Goal: Subscribe to service/newsletter

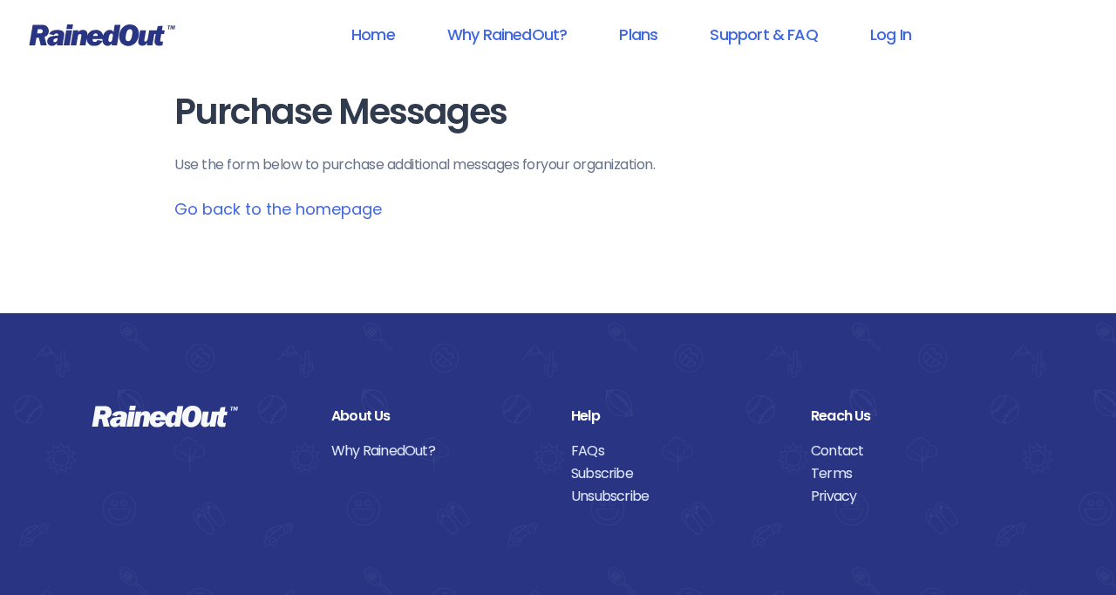
click at [630, 474] on link "Subscribe" at bounding box center [678, 473] width 214 height 23
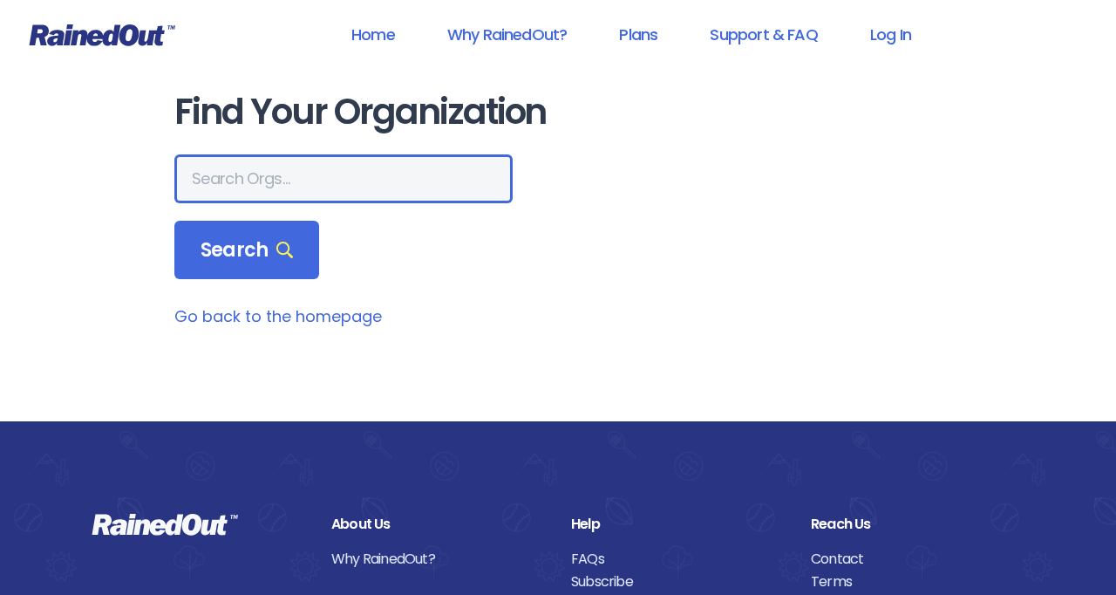
click at [233, 186] on input "text" at bounding box center [343, 178] width 338 height 49
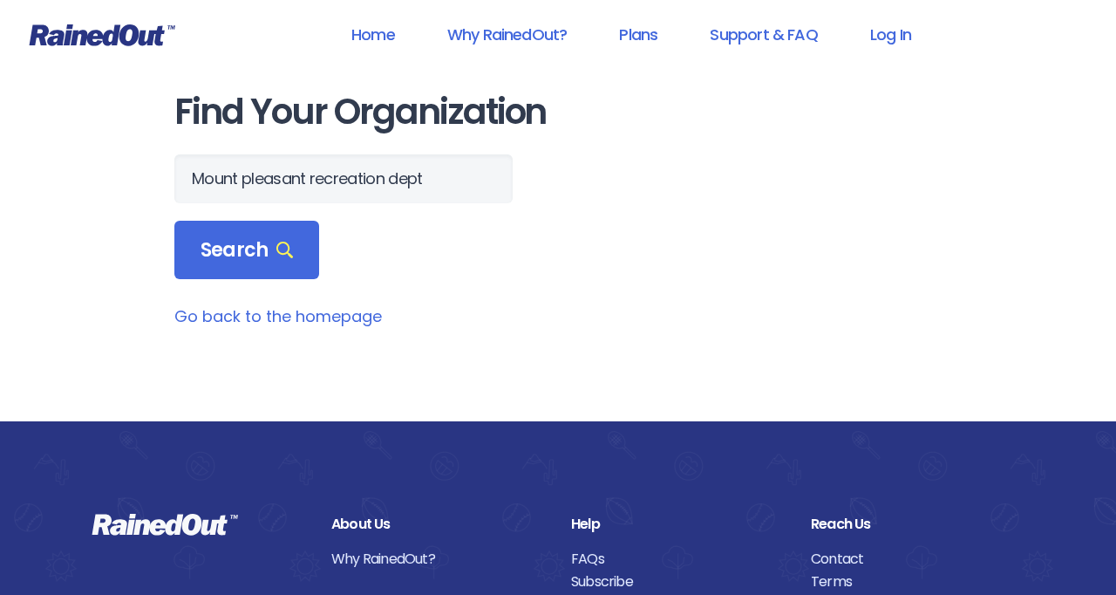
click at [256, 259] on span "Search" at bounding box center [247, 250] width 92 height 24
click at [258, 261] on span "Search" at bounding box center [247, 250] width 92 height 24
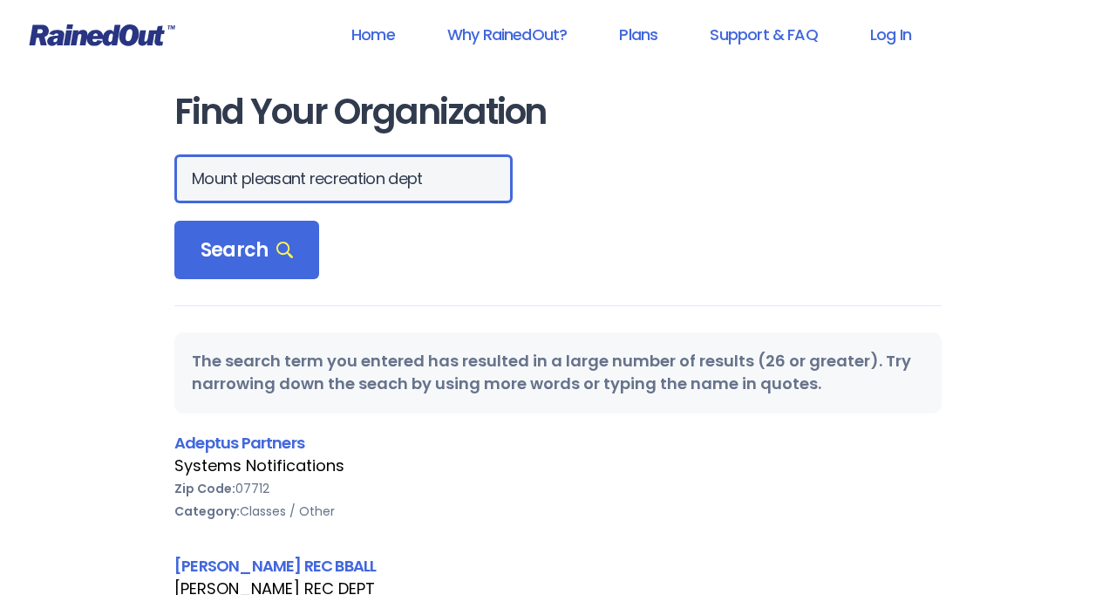
click at [464, 173] on input "Mount pleasant recreation dept" at bounding box center [343, 178] width 338 height 49
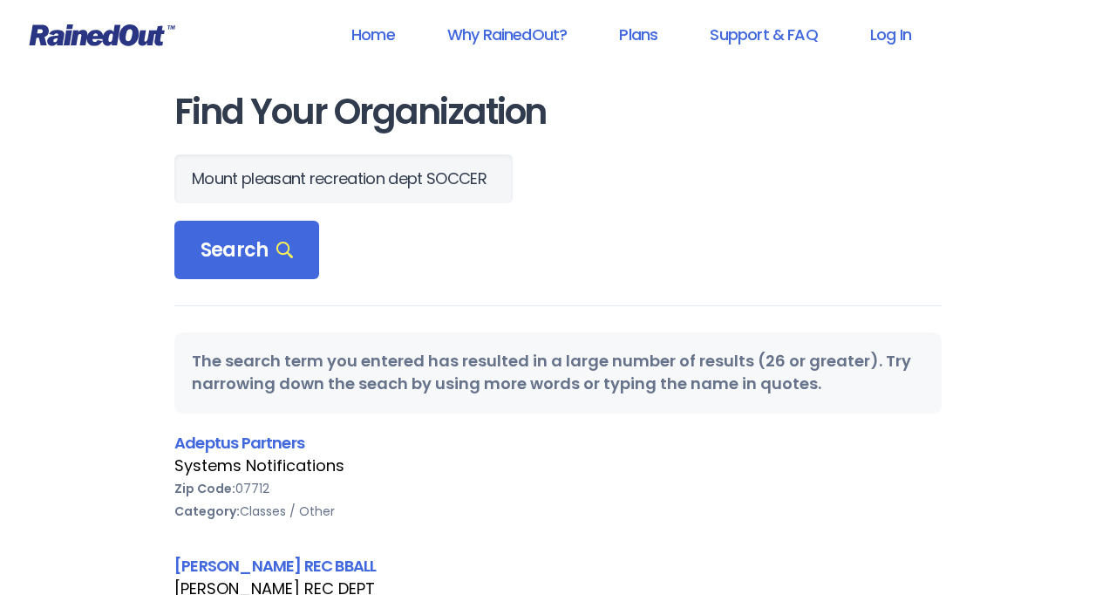
click at [243, 239] on span "Search" at bounding box center [247, 250] width 92 height 24
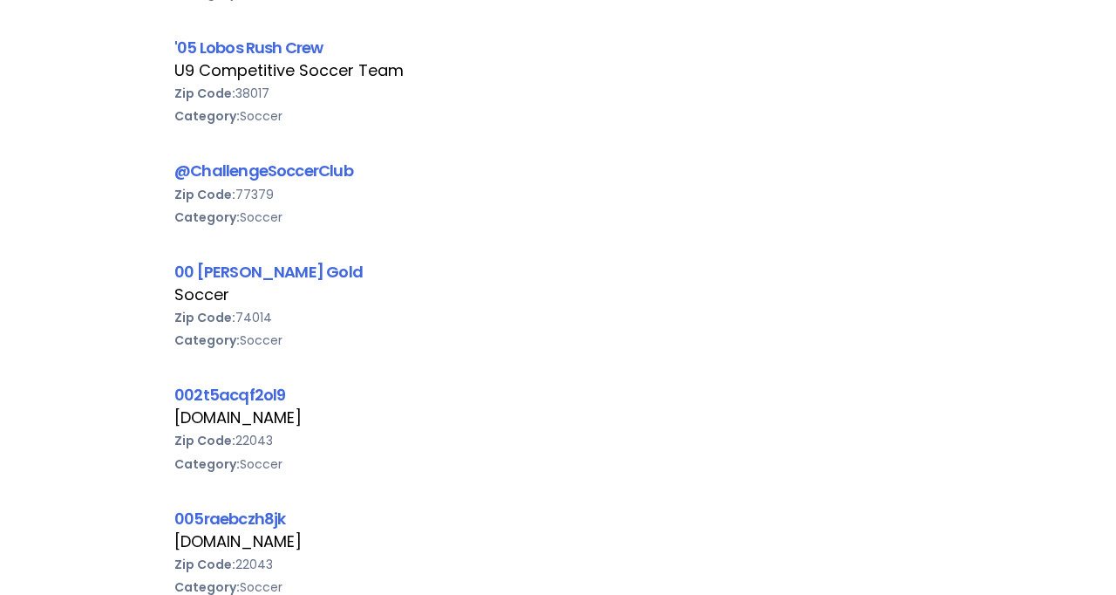
scroll to position [522, 0]
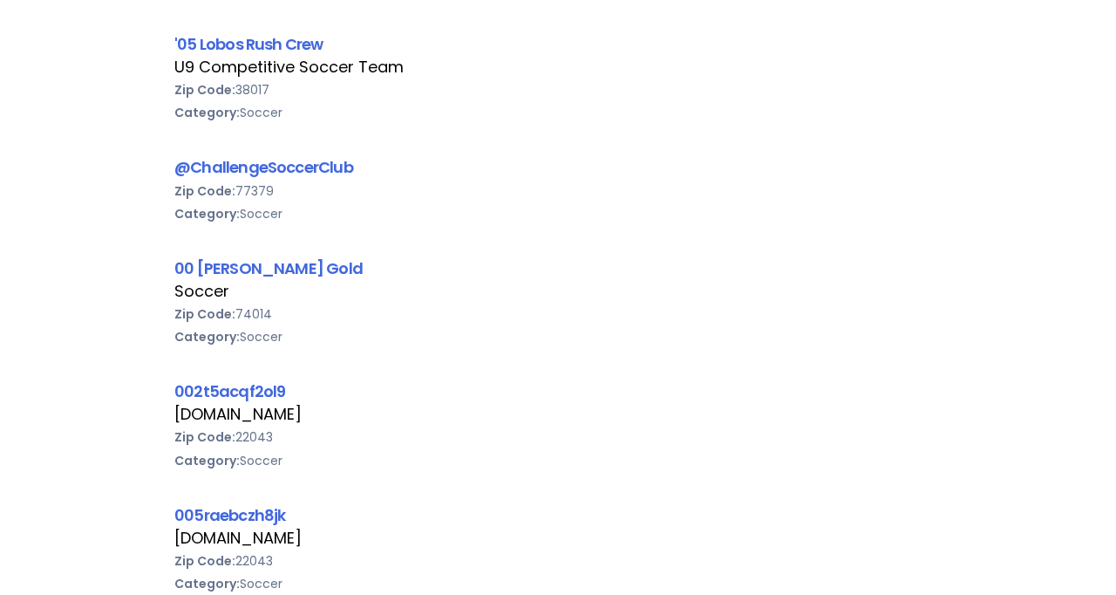
click at [614, 514] on div "005raebczh8jk" at bounding box center [558, 515] width 768 height 24
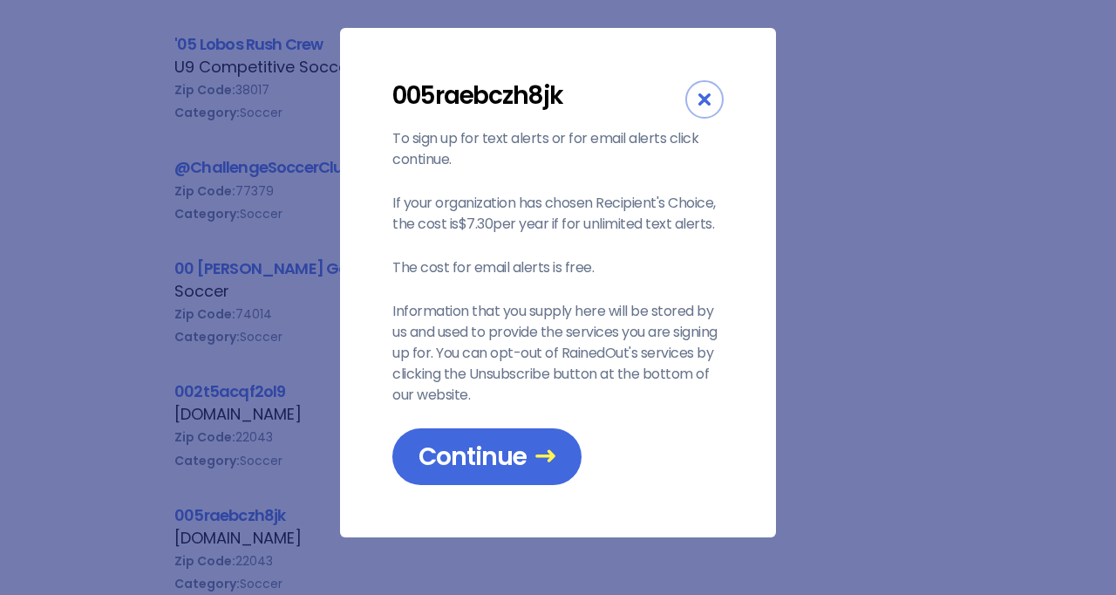
click at [723, 96] on div "Close" at bounding box center [705, 99] width 38 height 38
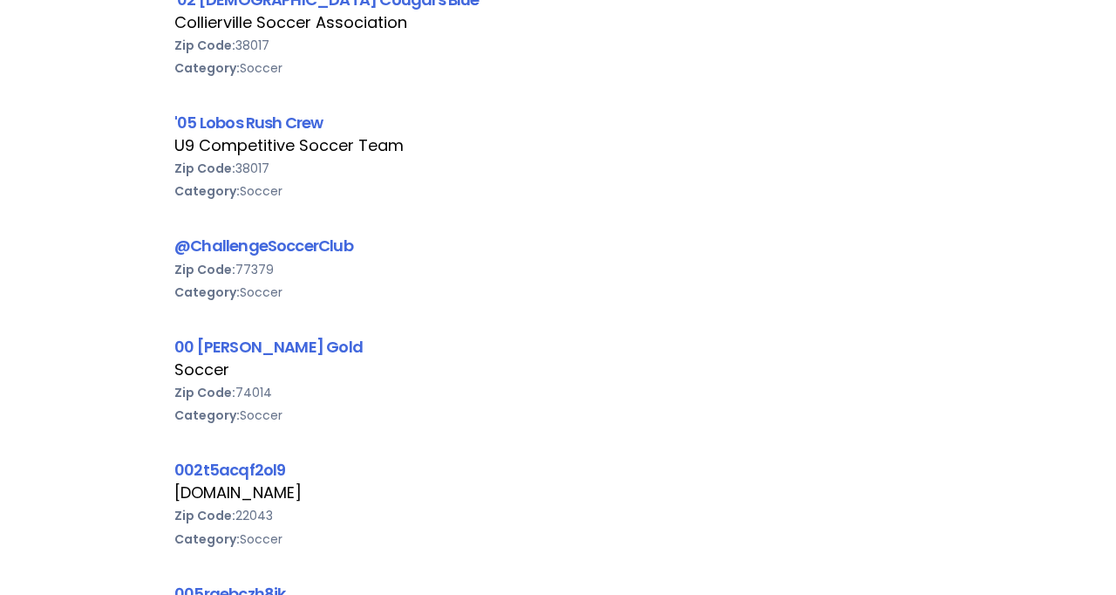
scroll to position [0, 0]
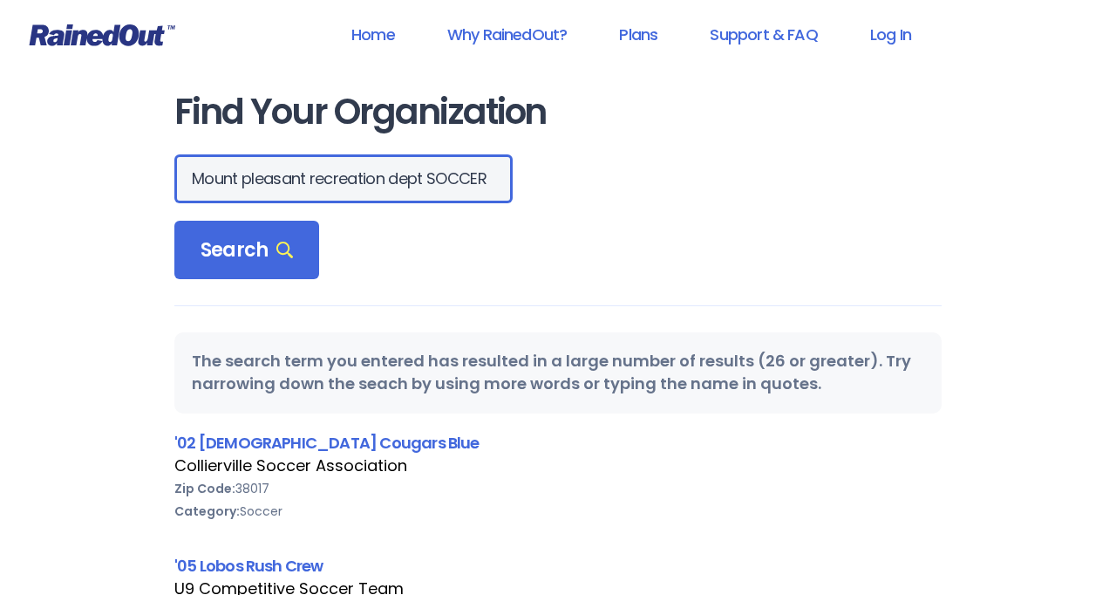
click at [422, 174] on input "Mount pleasant recreation dept SOCCER" at bounding box center [343, 178] width 338 height 49
type input "MPRD SOCCER"
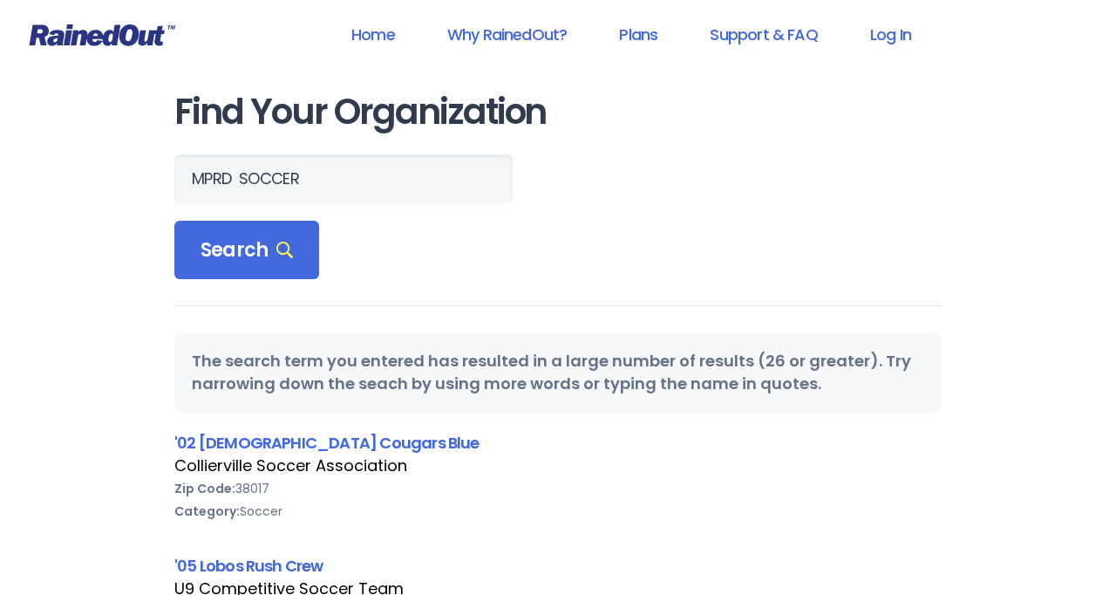
click at [269, 255] on span "Search" at bounding box center [247, 250] width 92 height 24
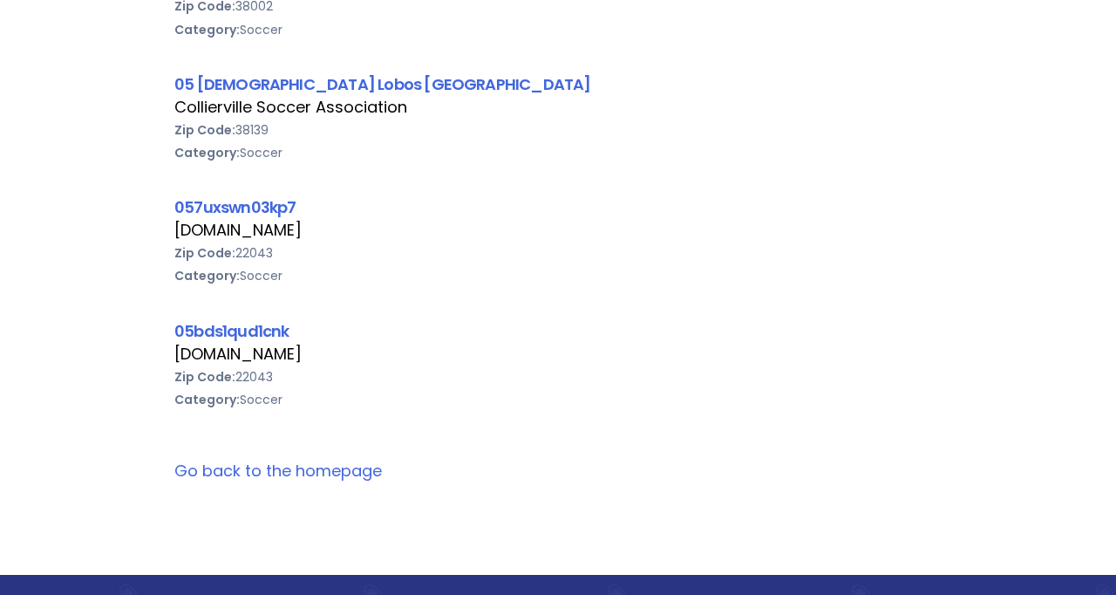
scroll to position [3053, 0]
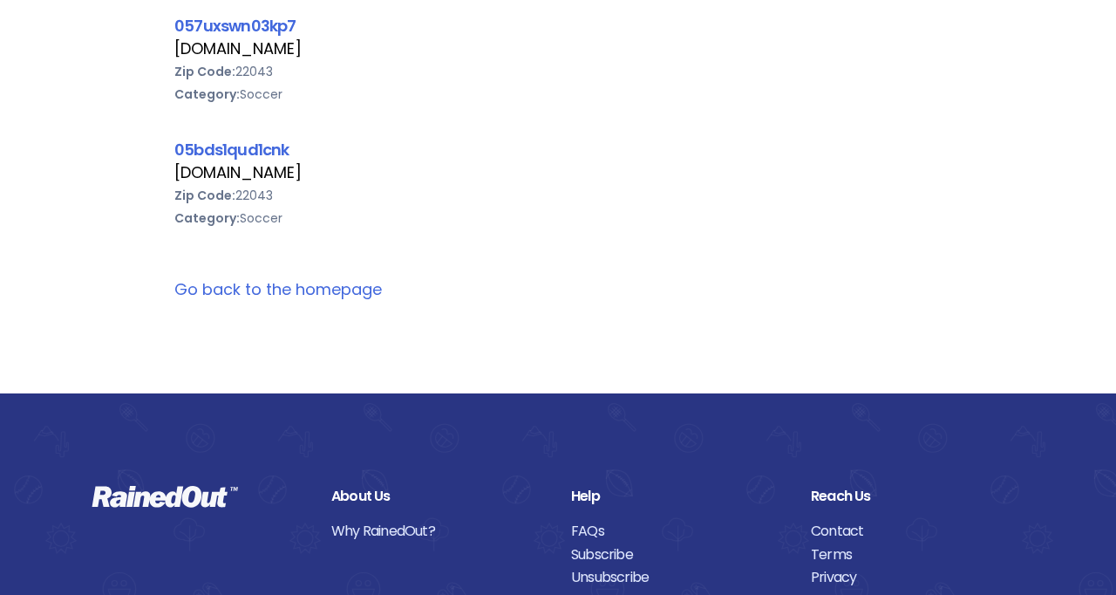
scroll to position [3232, 0]
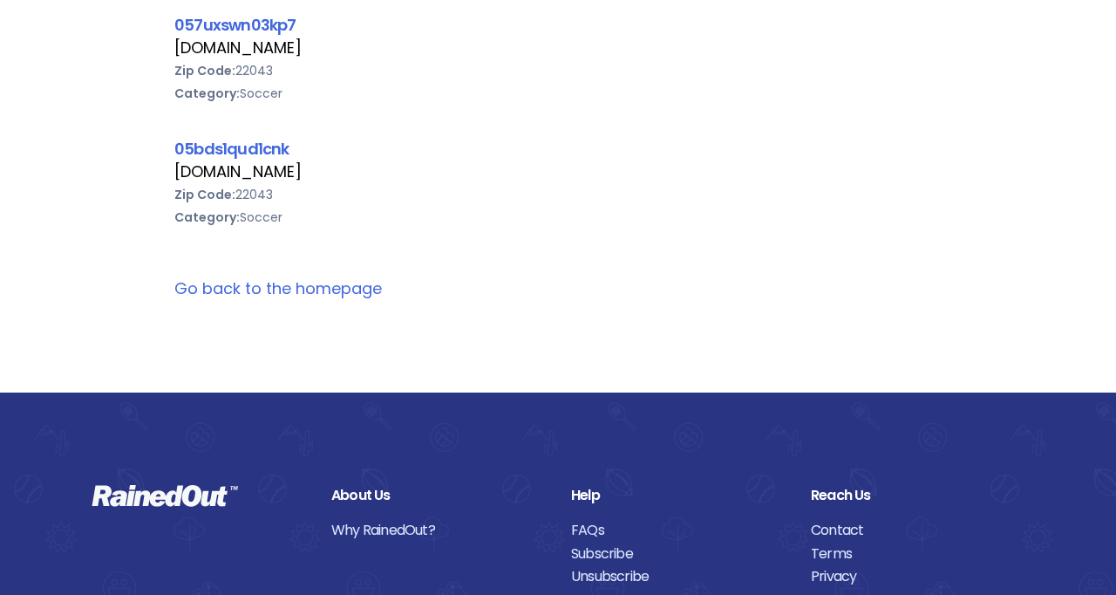
click at [618, 552] on link "Subscribe" at bounding box center [678, 554] width 214 height 23
click at [626, 549] on link "Subscribe" at bounding box center [678, 554] width 214 height 23
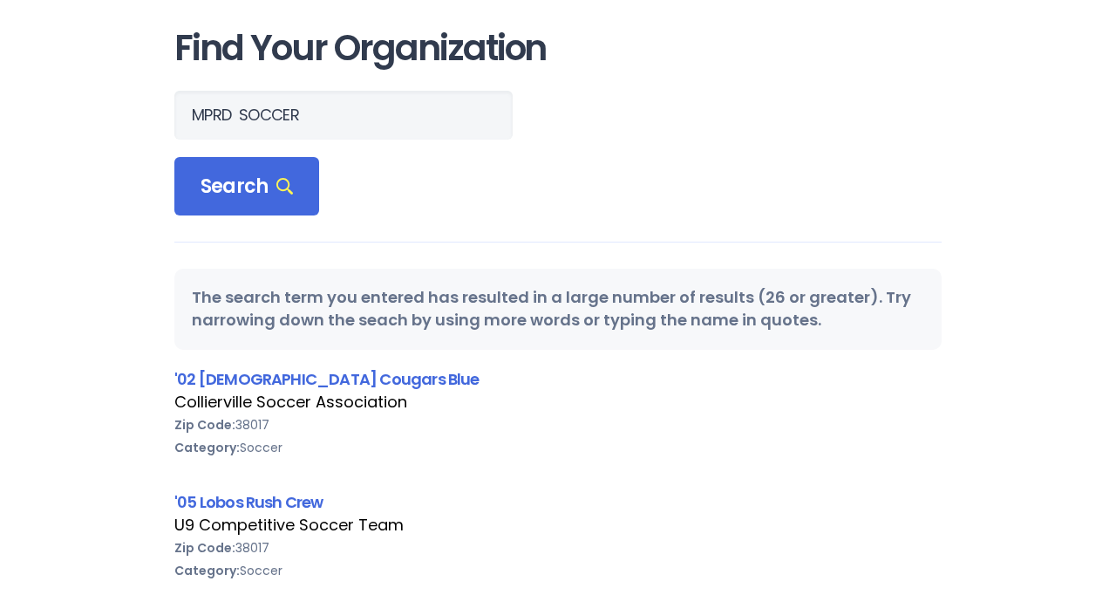
scroll to position [0, 0]
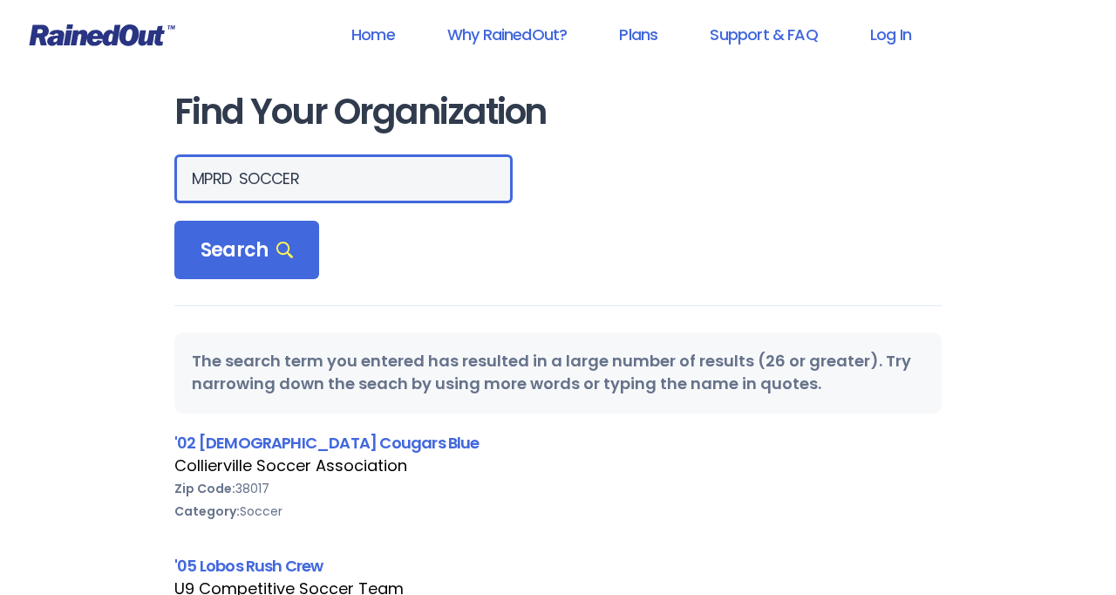
click at [340, 168] on input "MPRD SOCCER" at bounding box center [343, 178] width 338 height 49
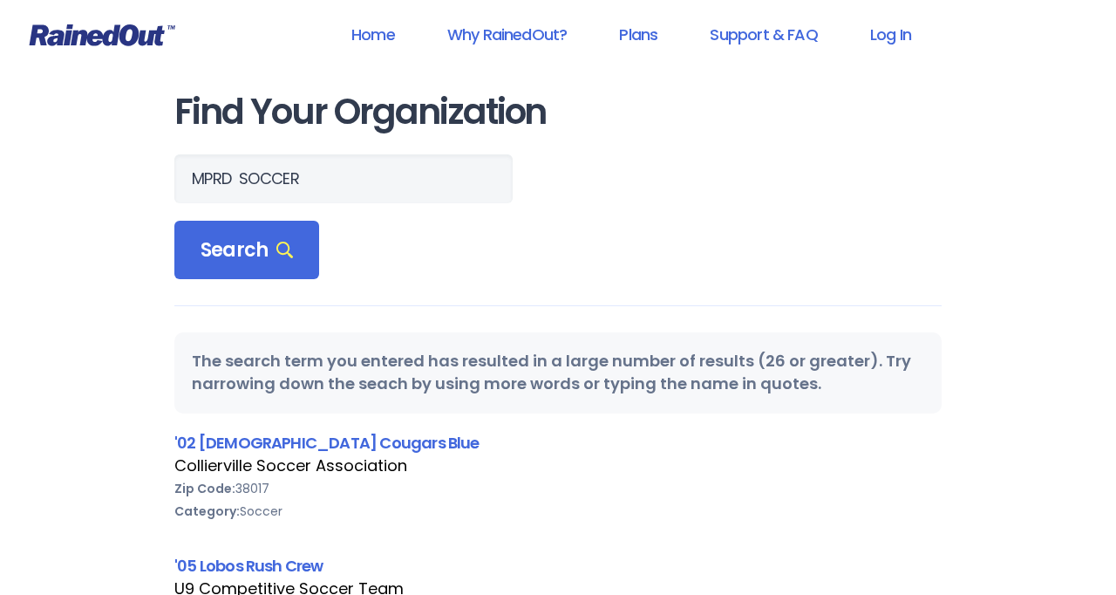
click at [388, 35] on link "Home" at bounding box center [373, 34] width 89 height 39
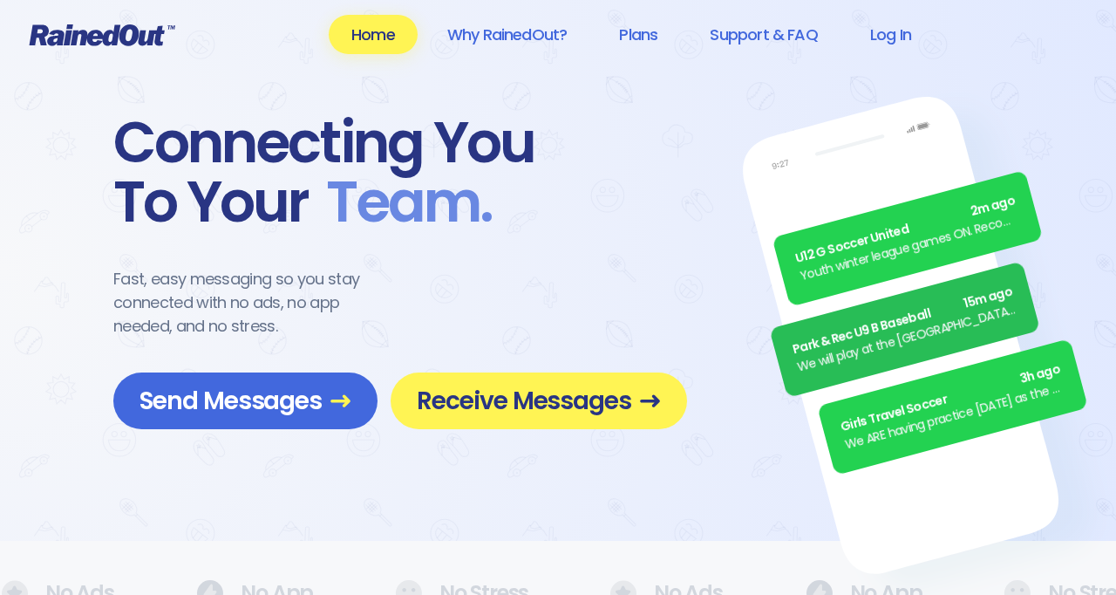
click at [389, 25] on link "Home" at bounding box center [373, 34] width 89 height 39
click at [662, 392] on link "Receive Messages" at bounding box center [539, 400] width 297 height 57
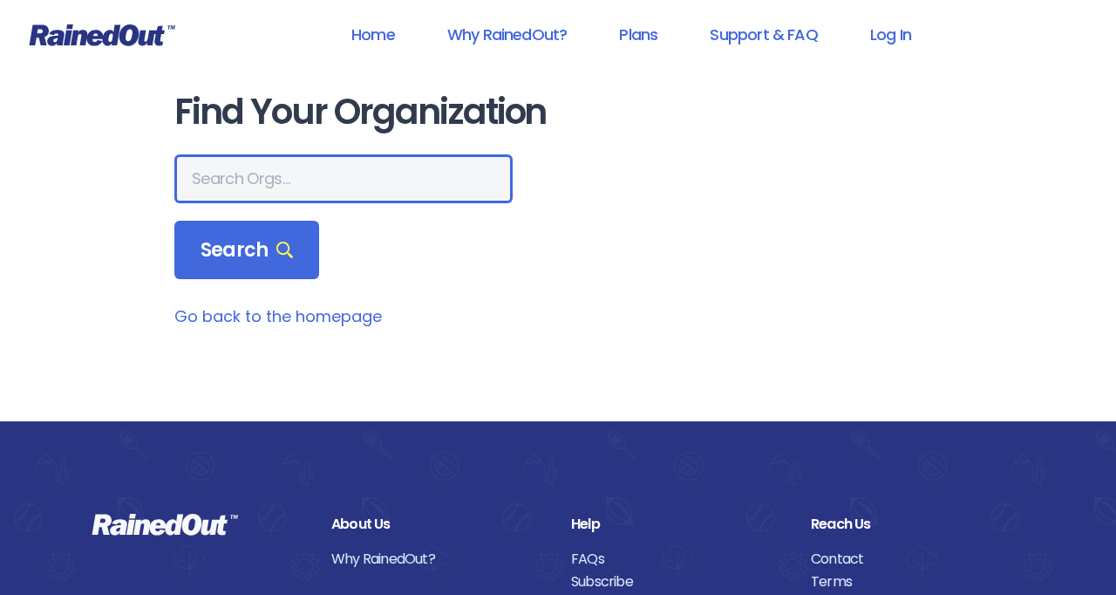
click at [224, 170] on input "text" at bounding box center [343, 178] width 338 height 49
type input "Mprd soccer"
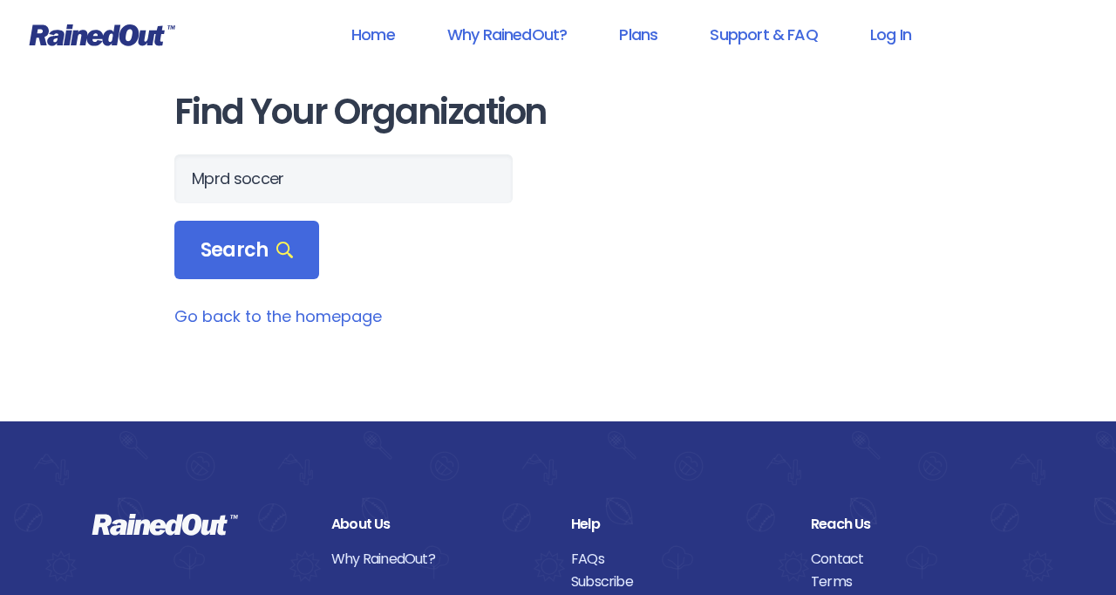
click at [286, 256] on icon at bounding box center [284, 250] width 17 height 17
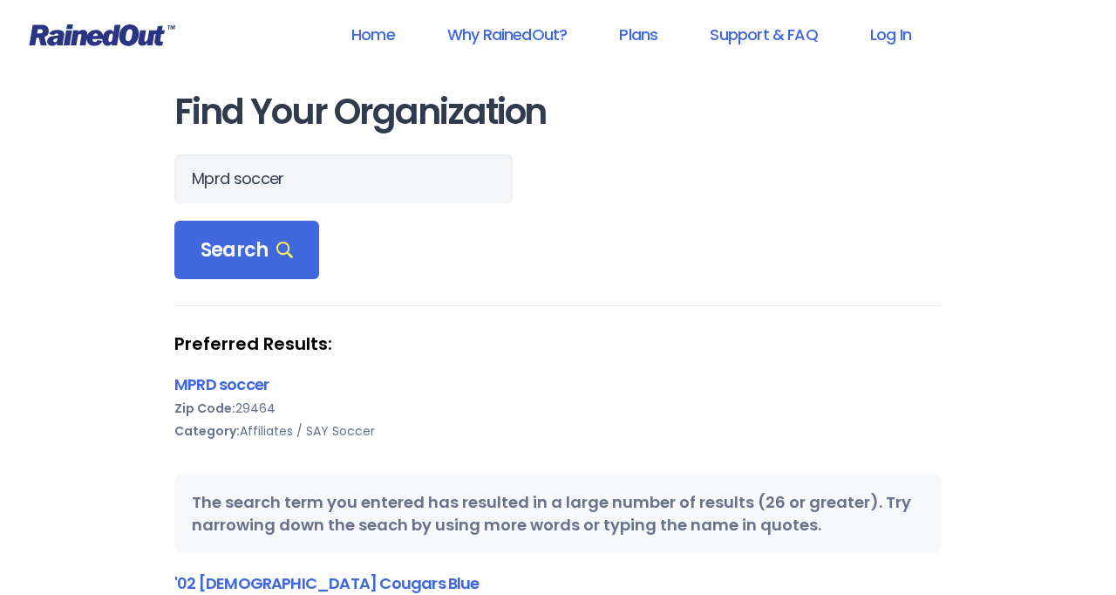
click at [235, 386] on link "MPRD soccer" at bounding box center [221, 384] width 94 height 22
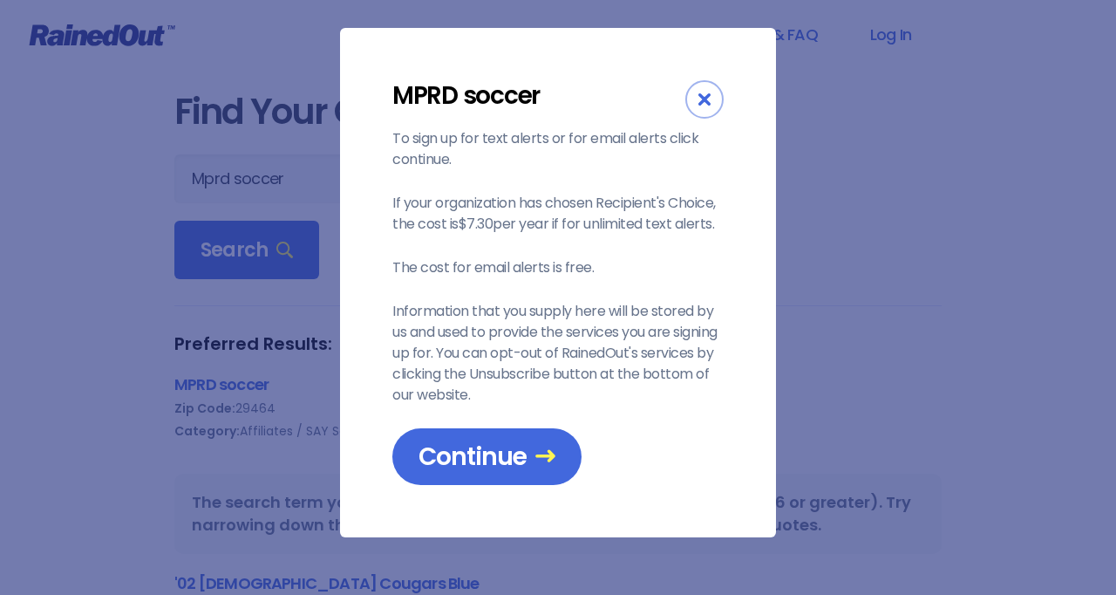
click at [547, 462] on icon at bounding box center [546, 456] width 21 height 21
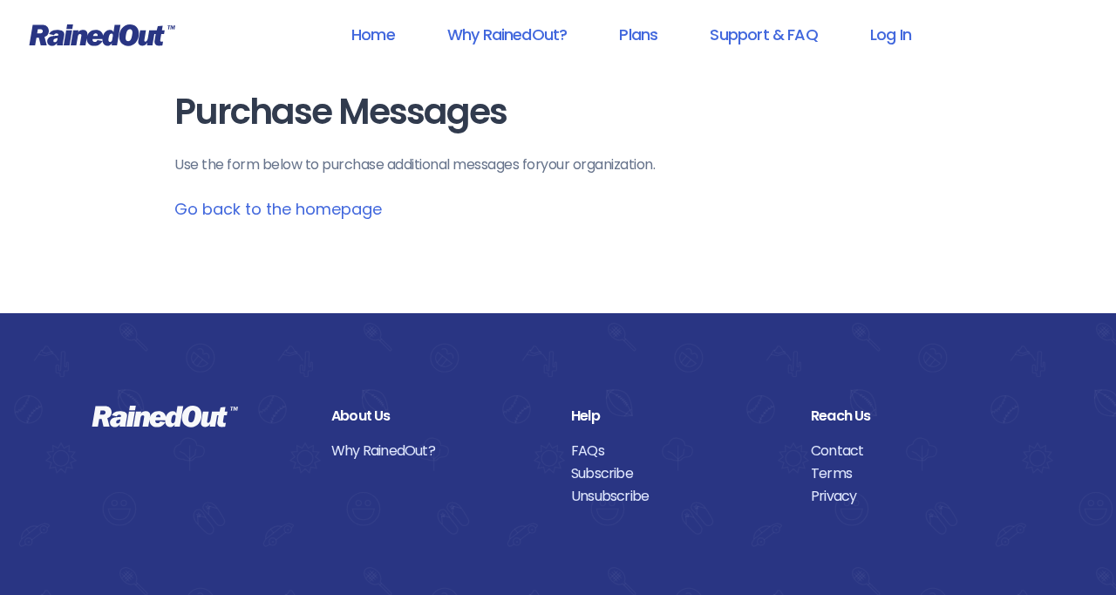
click at [313, 208] on link "Go back to the homepage" at bounding box center [278, 209] width 208 height 22
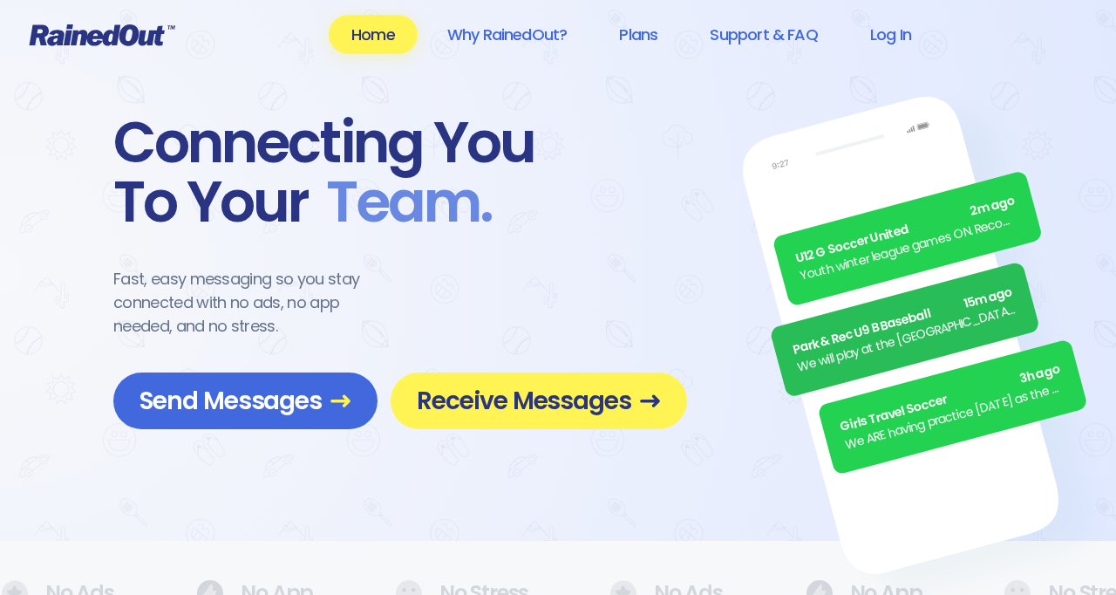
click at [661, 408] on link "Receive Messages" at bounding box center [539, 400] width 297 height 57
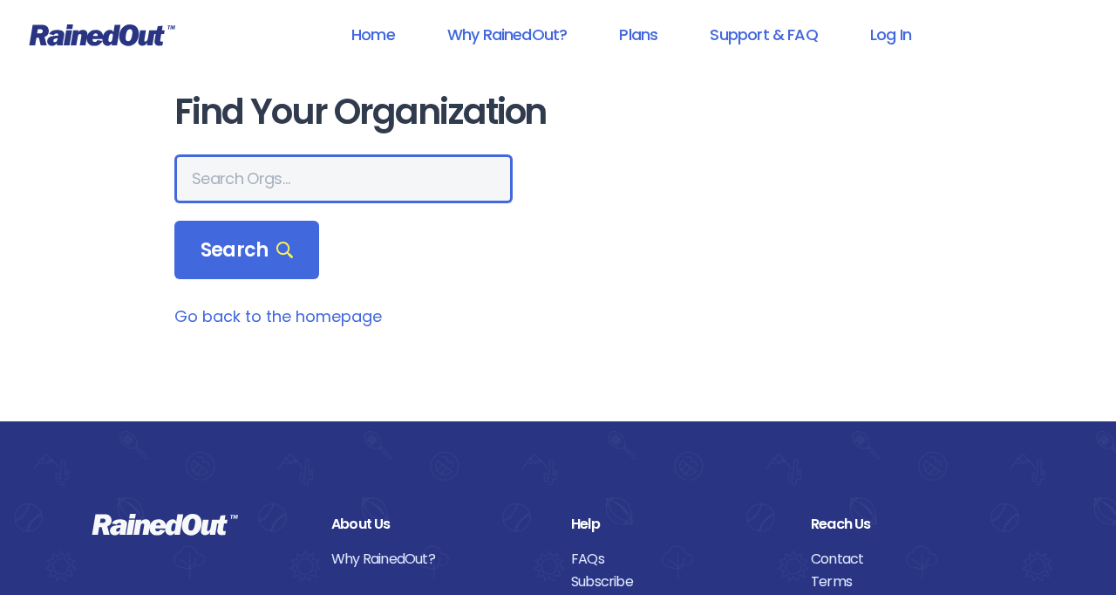
click at [265, 169] on input "text" at bounding box center [343, 178] width 338 height 49
type input "Mprd soccer"
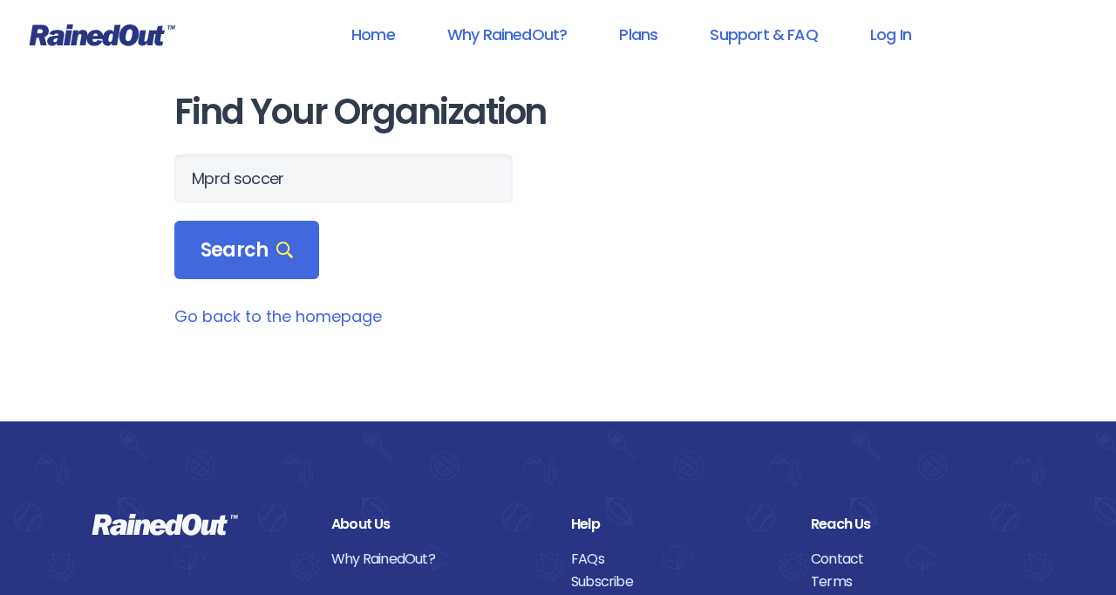
click at [295, 245] on div "Search" at bounding box center [246, 250] width 145 height 59
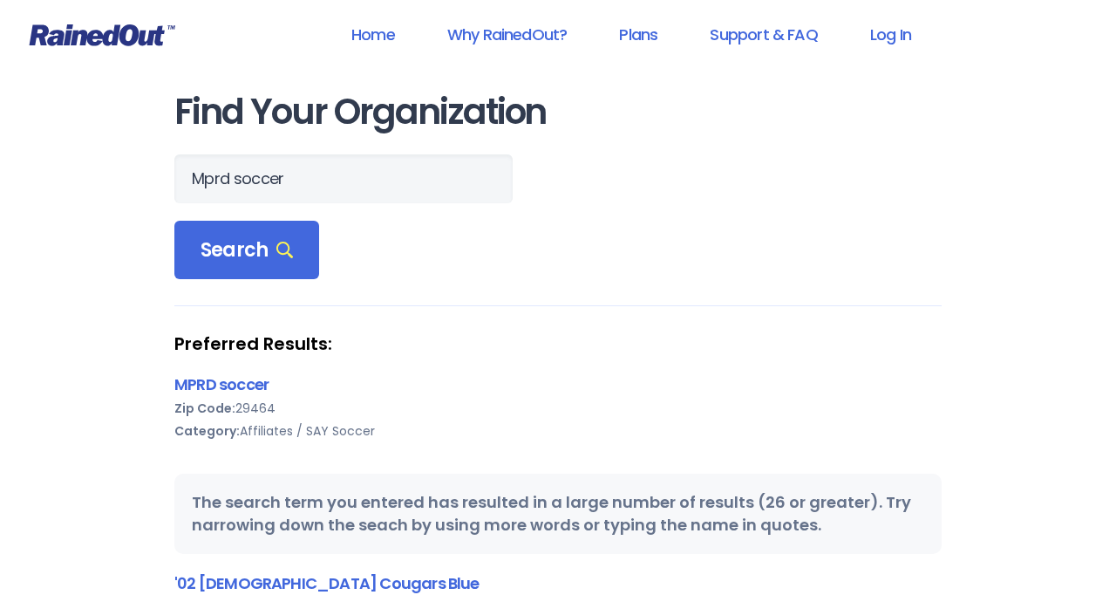
click at [229, 387] on link "MPRD soccer" at bounding box center [221, 384] width 94 height 22
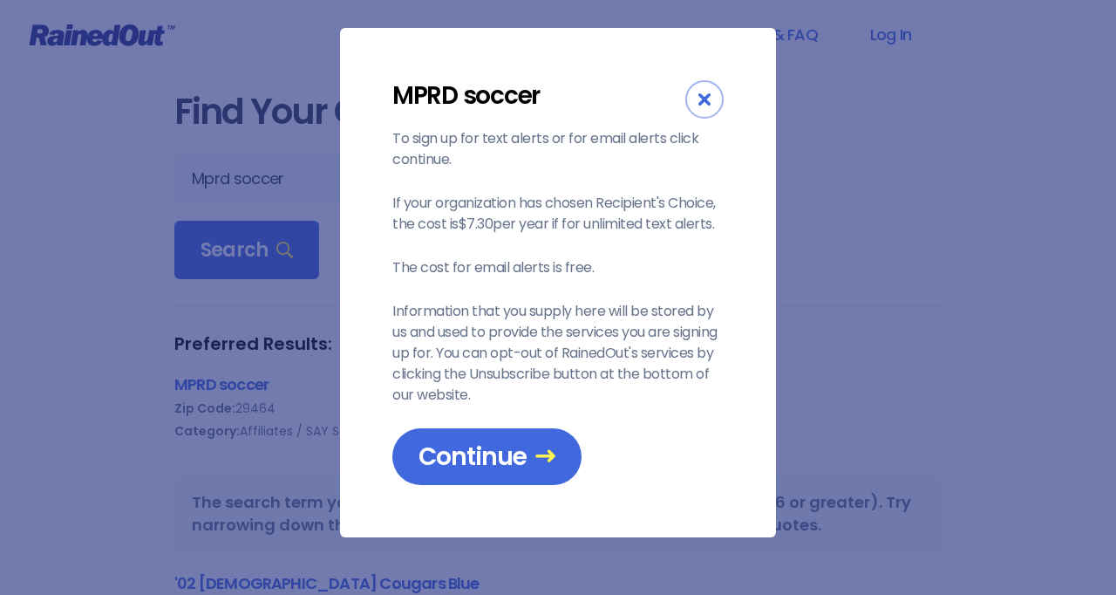
click at [562, 463] on link "Continue" at bounding box center [486, 456] width 189 height 57
